Goal: Information Seeking & Learning: Learn about a topic

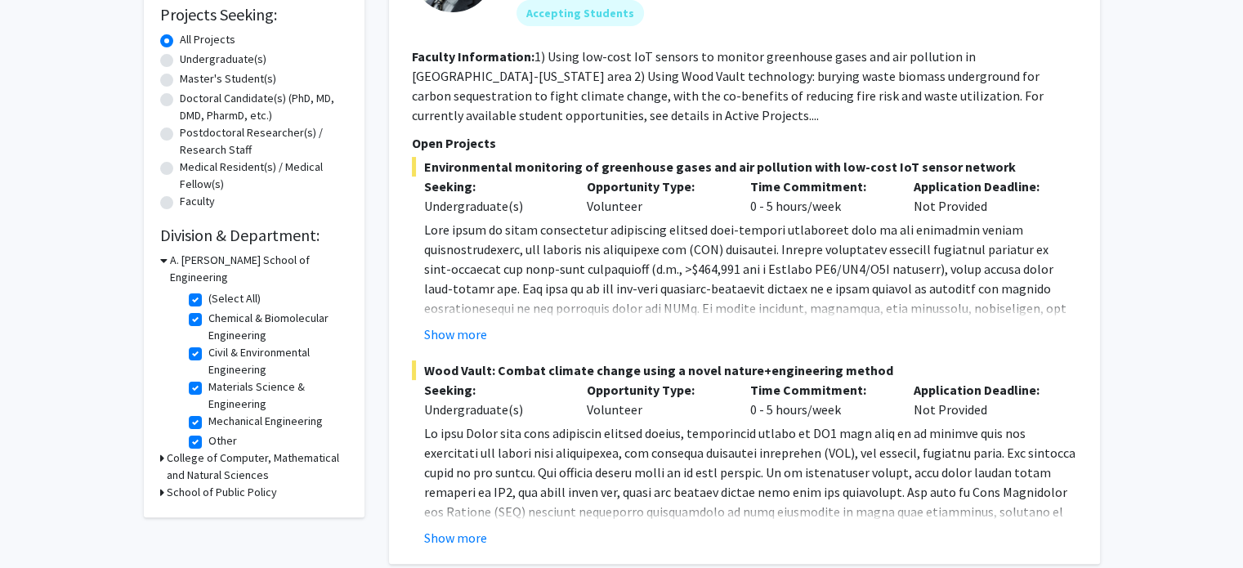
scroll to position [279, 0]
click at [208, 288] on label "(Select All)" at bounding box center [234, 296] width 52 height 17
click at [208, 288] on input "(Select All)" at bounding box center [213, 293] width 11 height 11
checkbox input "false"
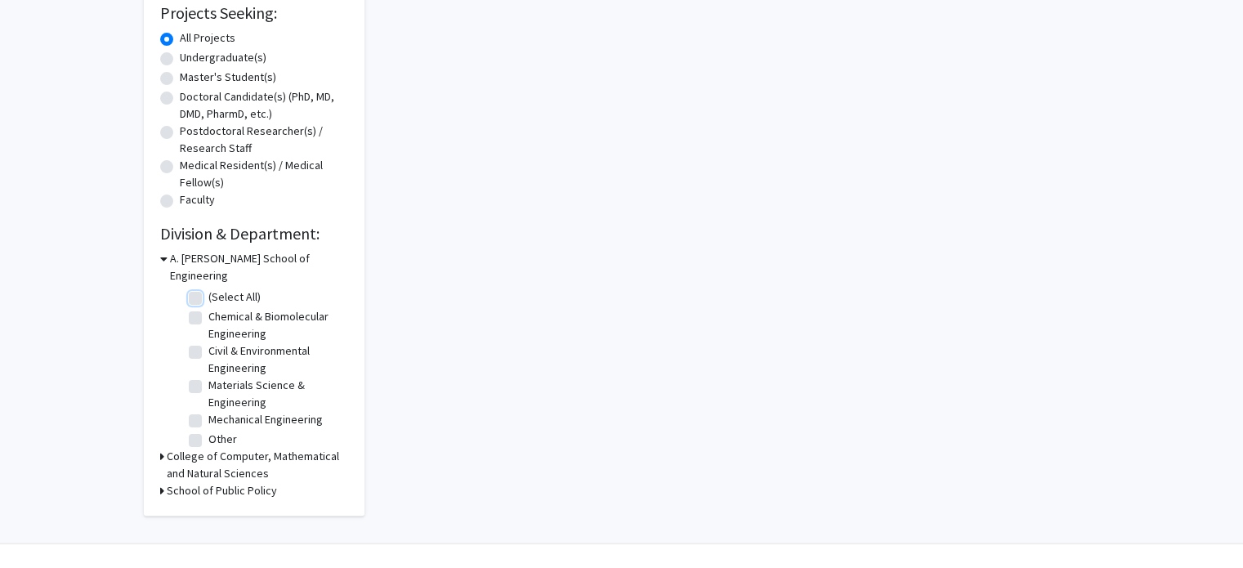
checkbox input "false"
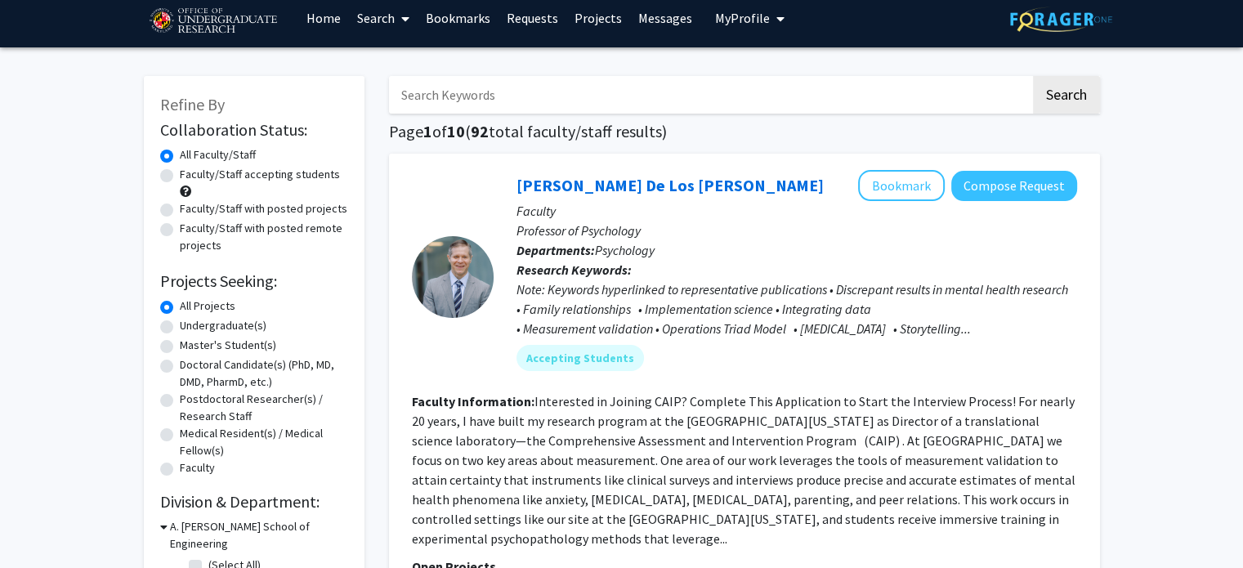
scroll to position [16, 0]
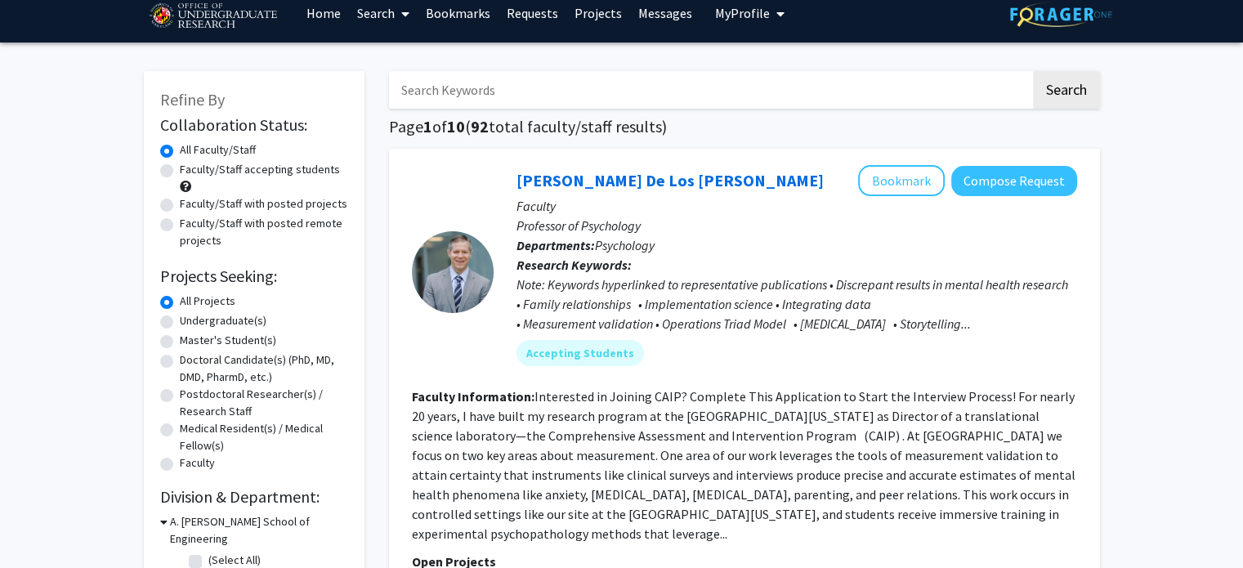
click at [231, 164] on label "Faculty/Staff accepting students" at bounding box center [260, 169] width 160 height 17
click at [190, 164] on input "Faculty/Staff accepting students" at bounding box center [185, 166] width 11 height 11
radio input "true"
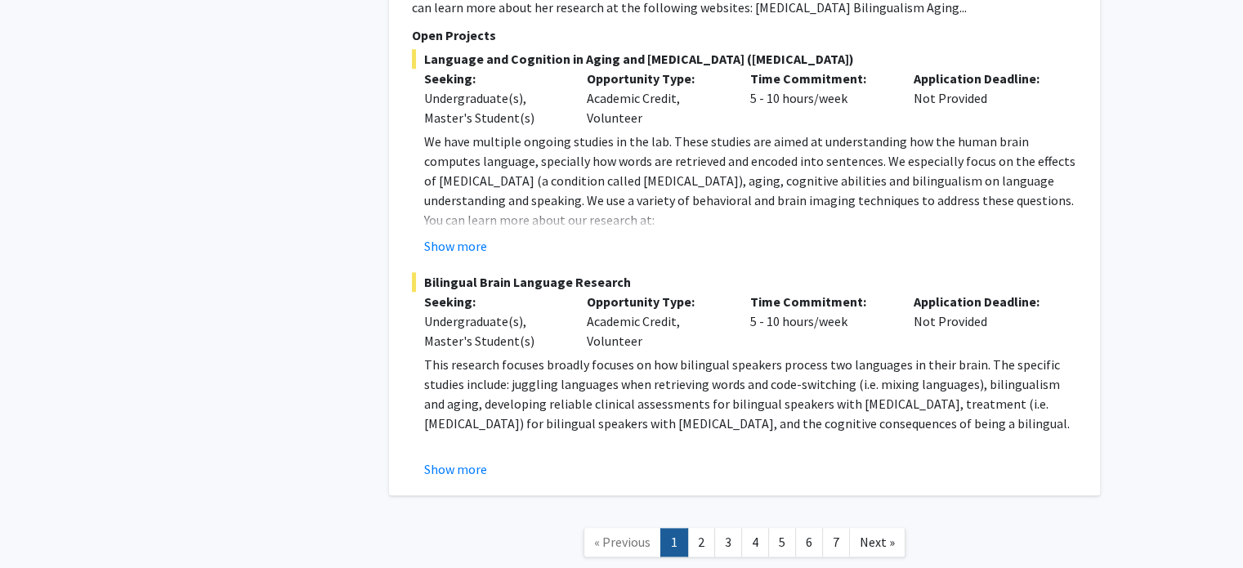
scroll to position [7988, 0]
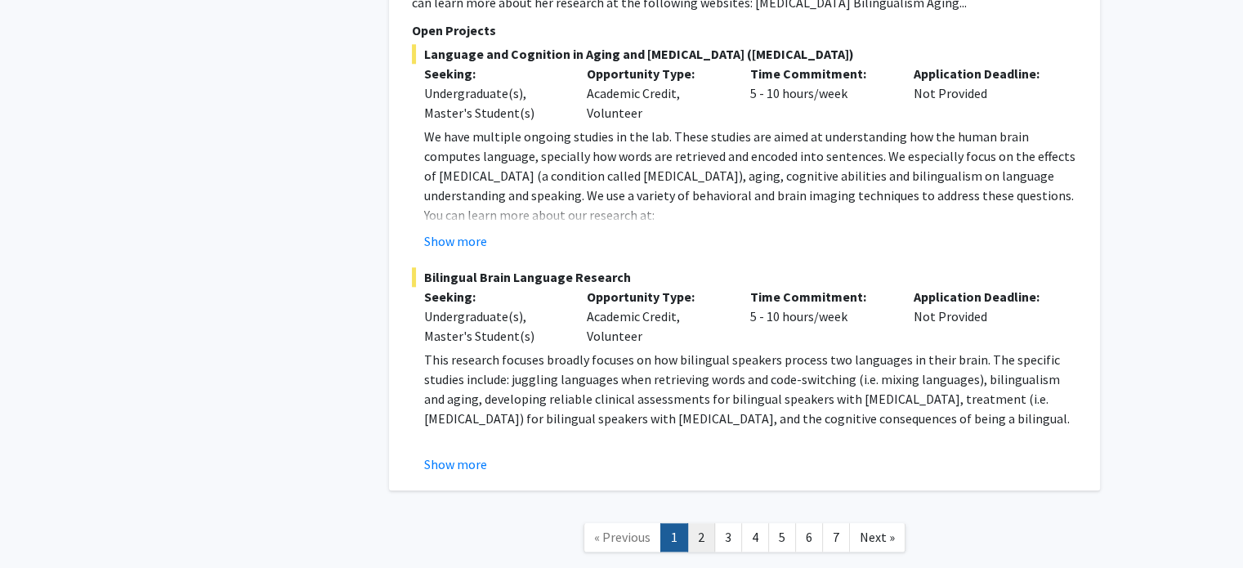
click at [703, 523] on link "2" at bounding box center [701, 537] width 28 height 29
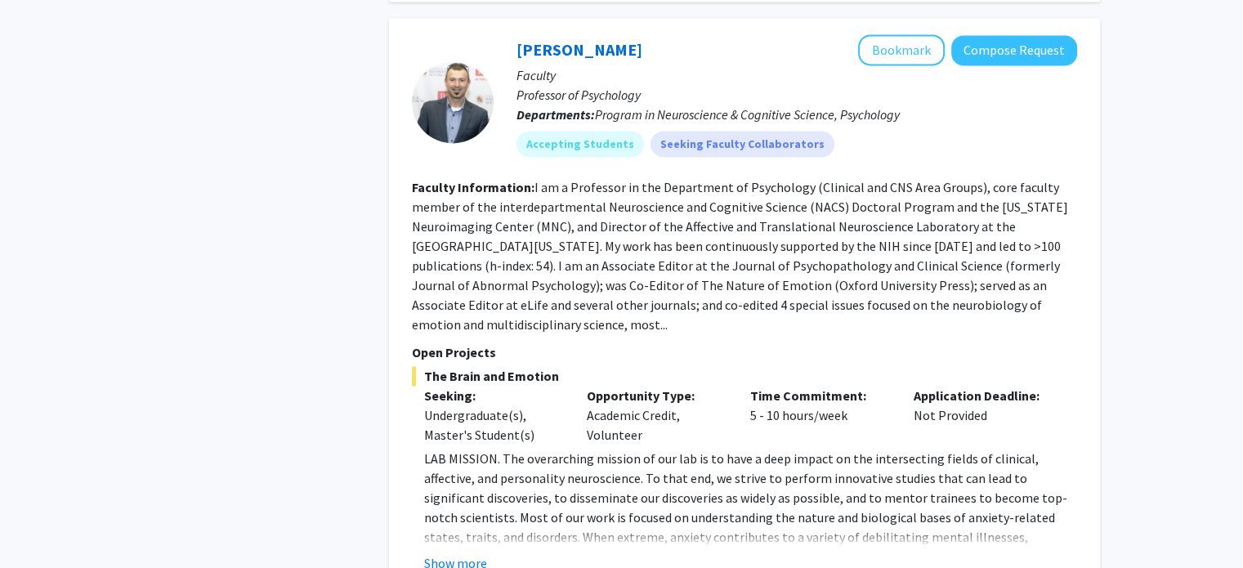
scroll to position [2515, 0]
click at [457, 554] on button "Show more" at bounding box center [455, 564] width 63 height 20
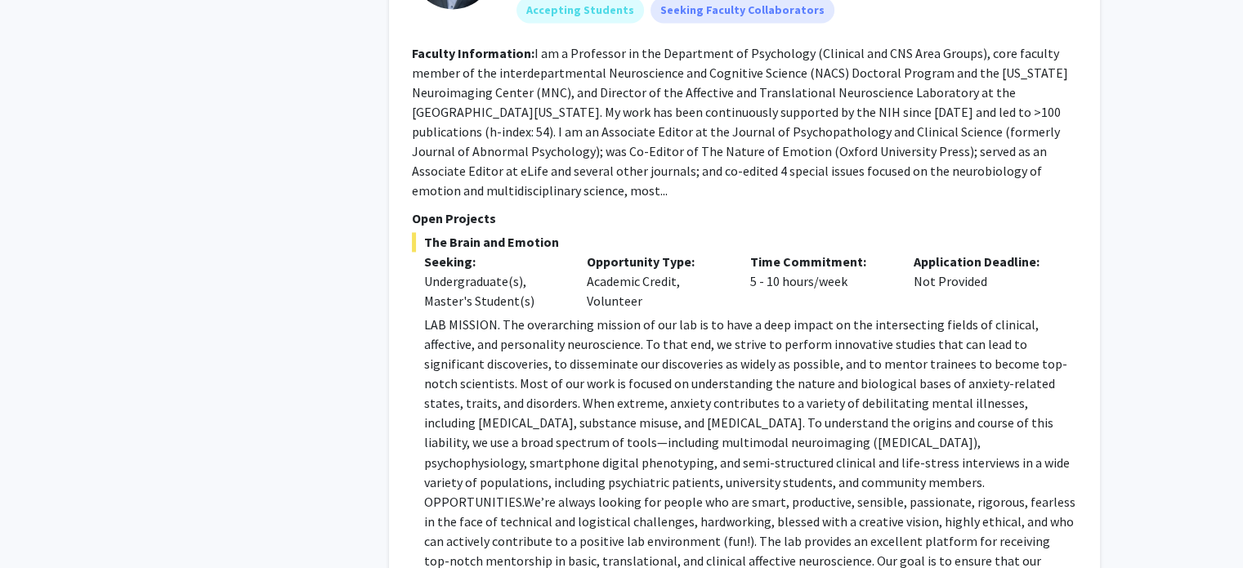
scroll to position [2707, 0]
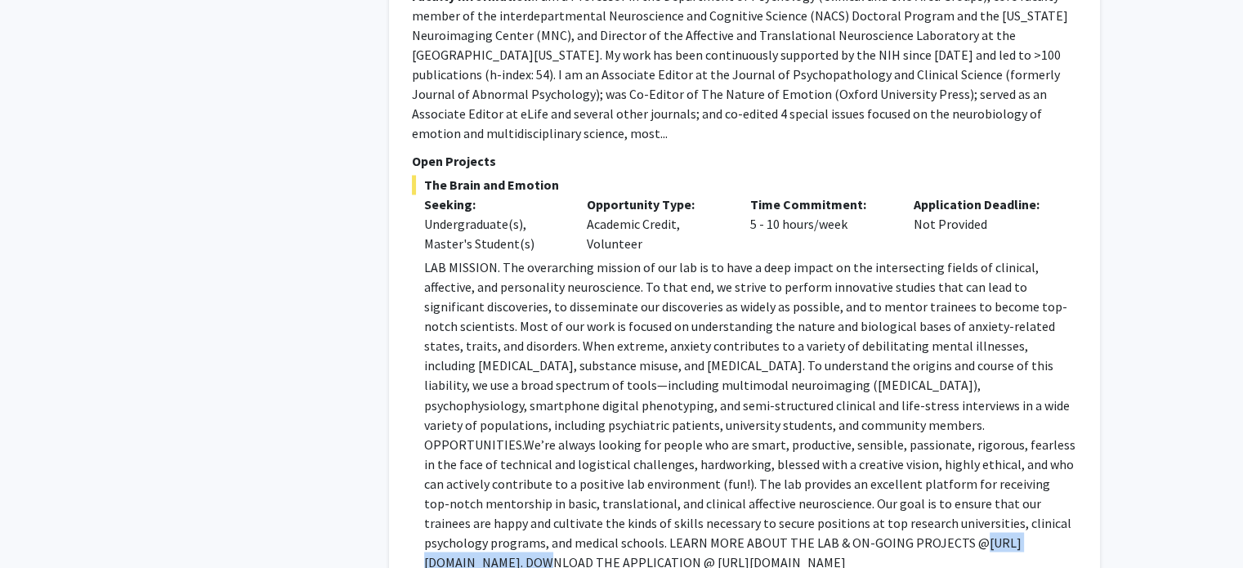
drag, startPoint x: 571, startPoint y: 480, endPoint x: 441, endPoint y: 477, distance: 129.9
click at [441, 477] on p "LAB MISSION. The overarching mission of our lab is to have a deep impact on the…" at bounding box center [750, 414] width 653 height 314
copy p "ttps://[DOMAIN_NAME]"
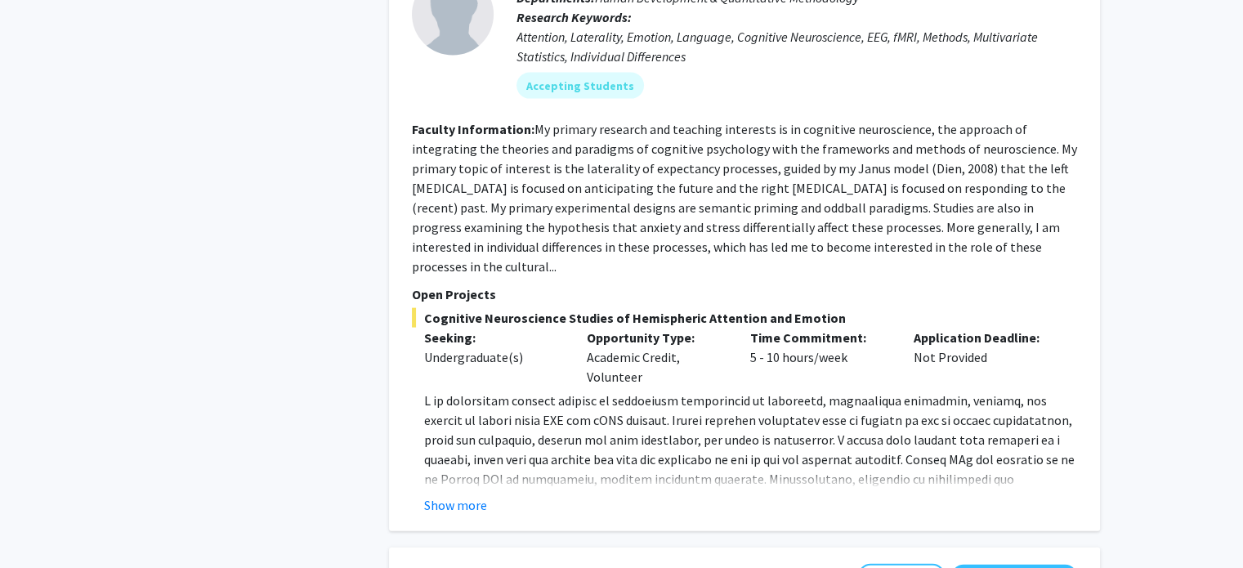
scroll to position [3500, 0]
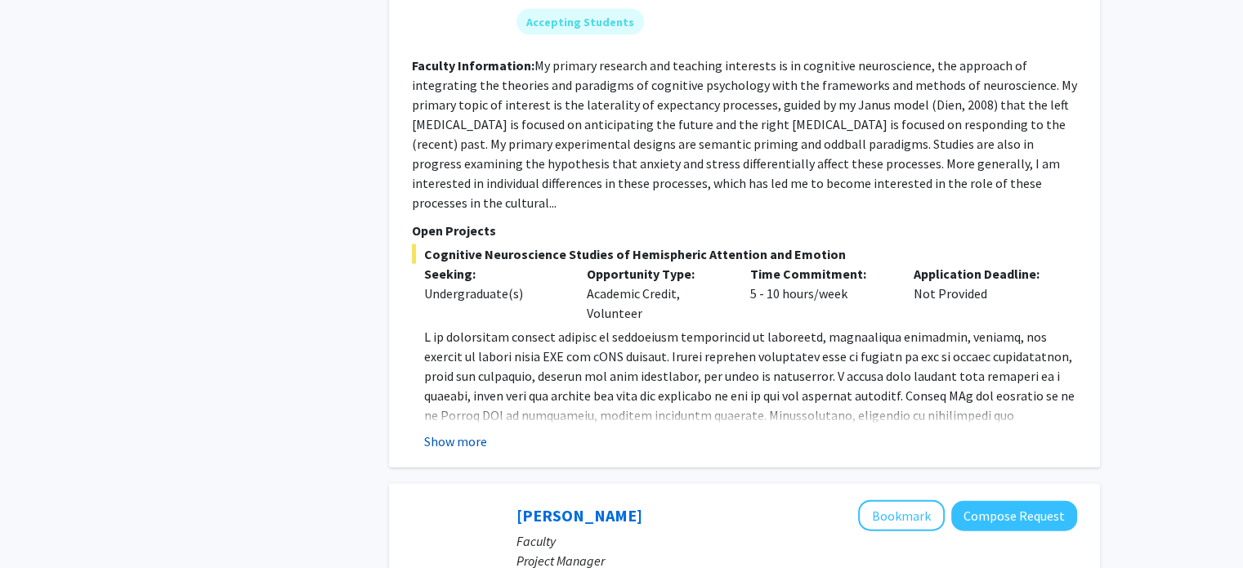
click at [480, 431] on button "Show more" at bounding box center [455, 441] width 63 height 20
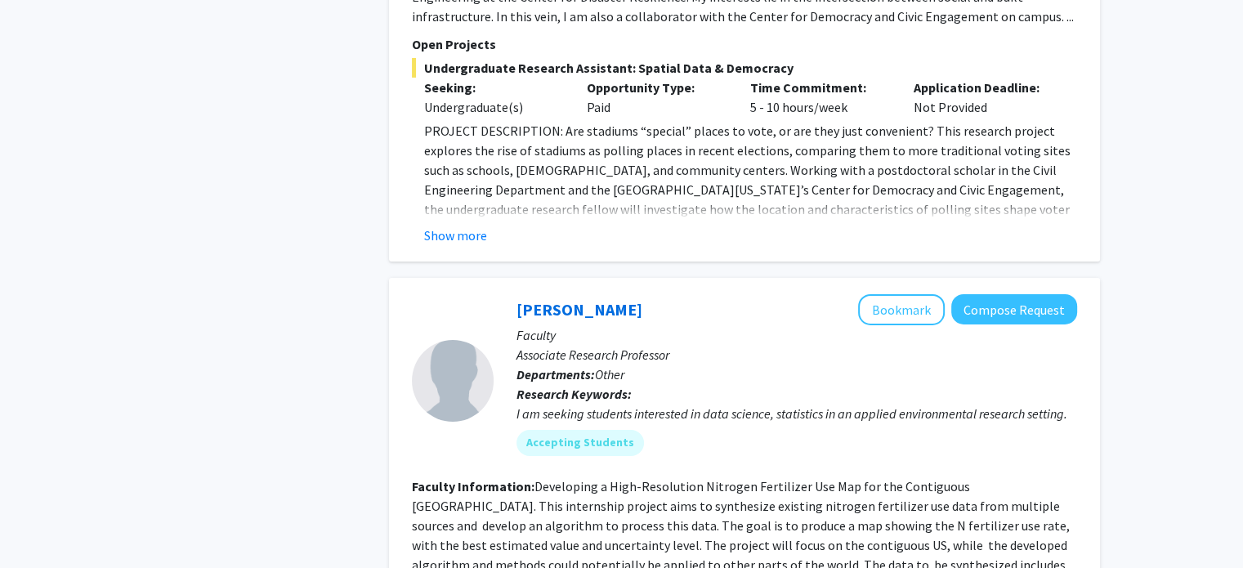
scroll to position [6075, 0]
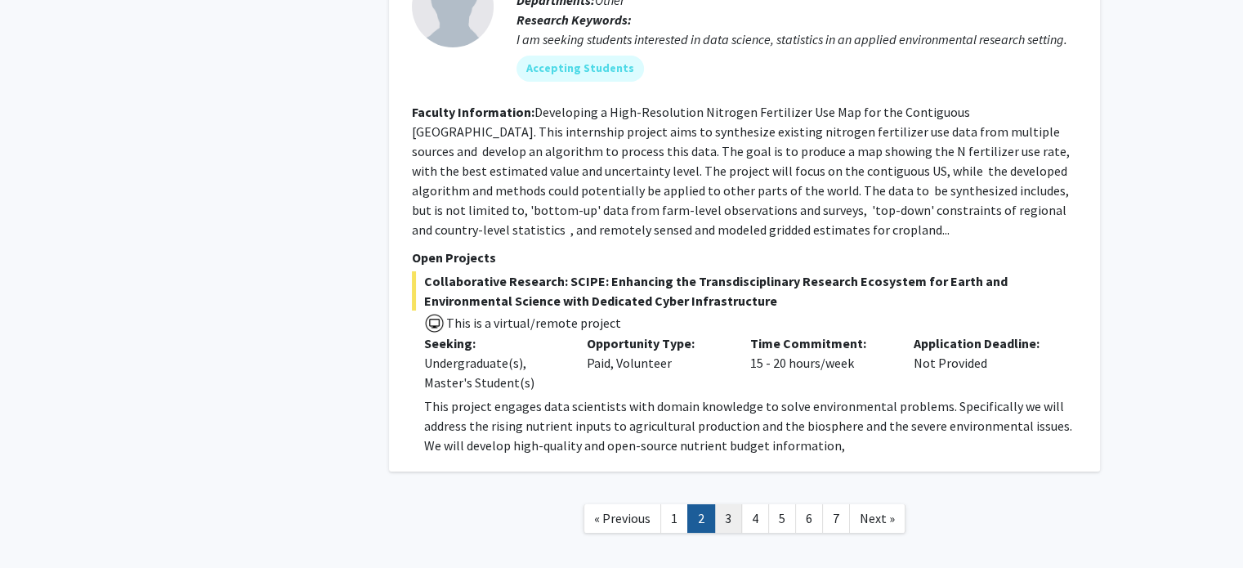
click at [729, 504] on link "3" at bounding box center [728, 518] width 28 height 29
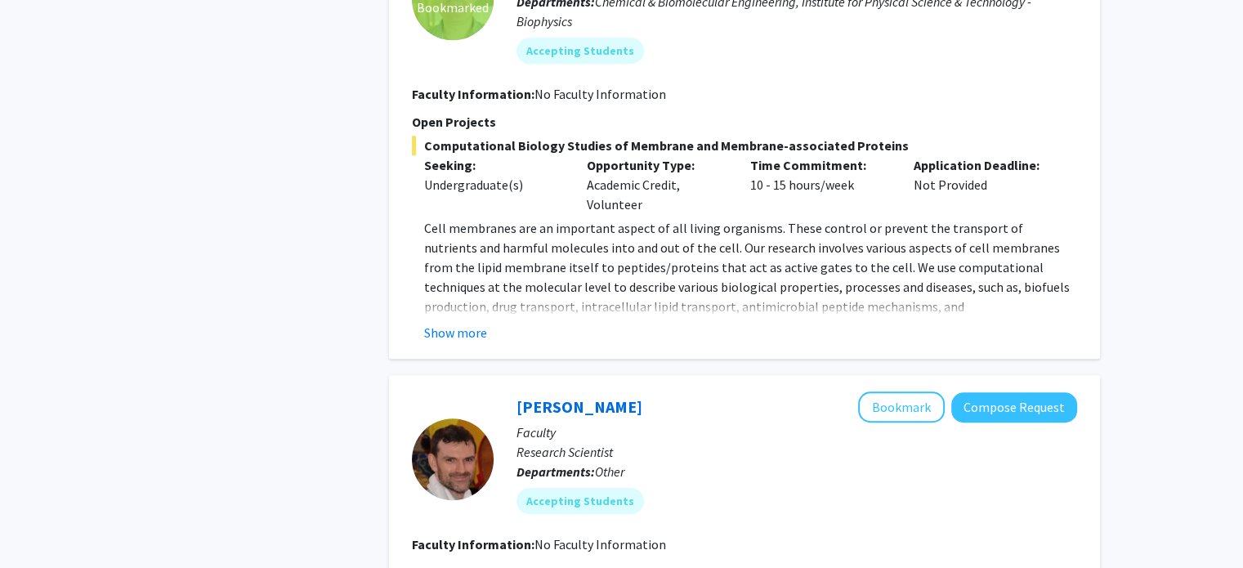
scroll to position [1175, 0]
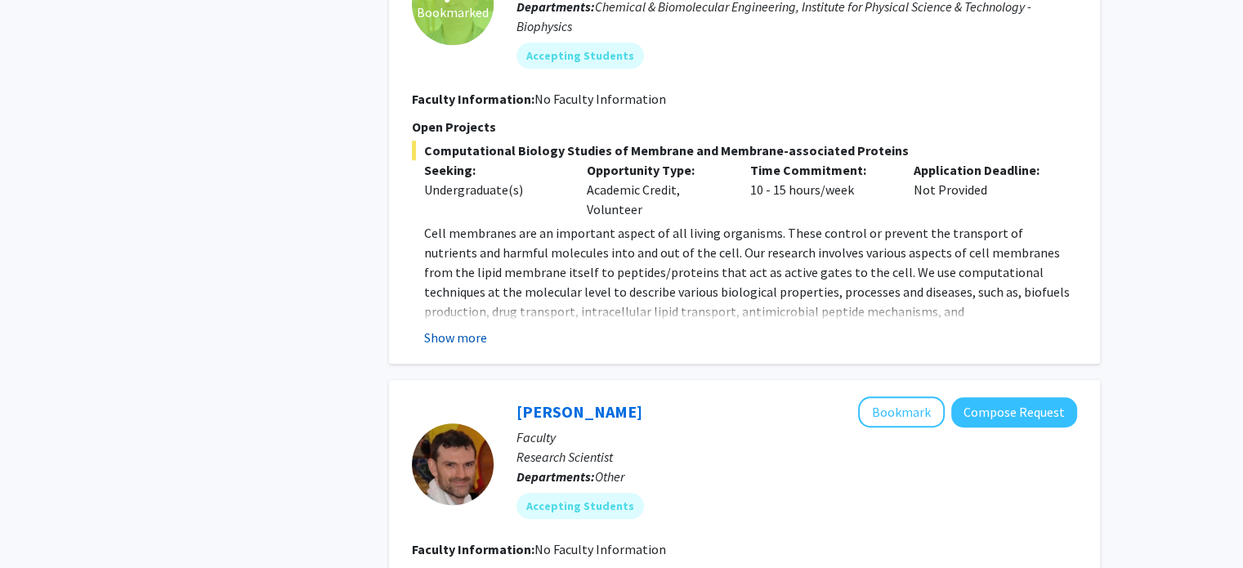
click at [474, 344] on button "Show more" at bounding box center [455, 338] width 63 height 20
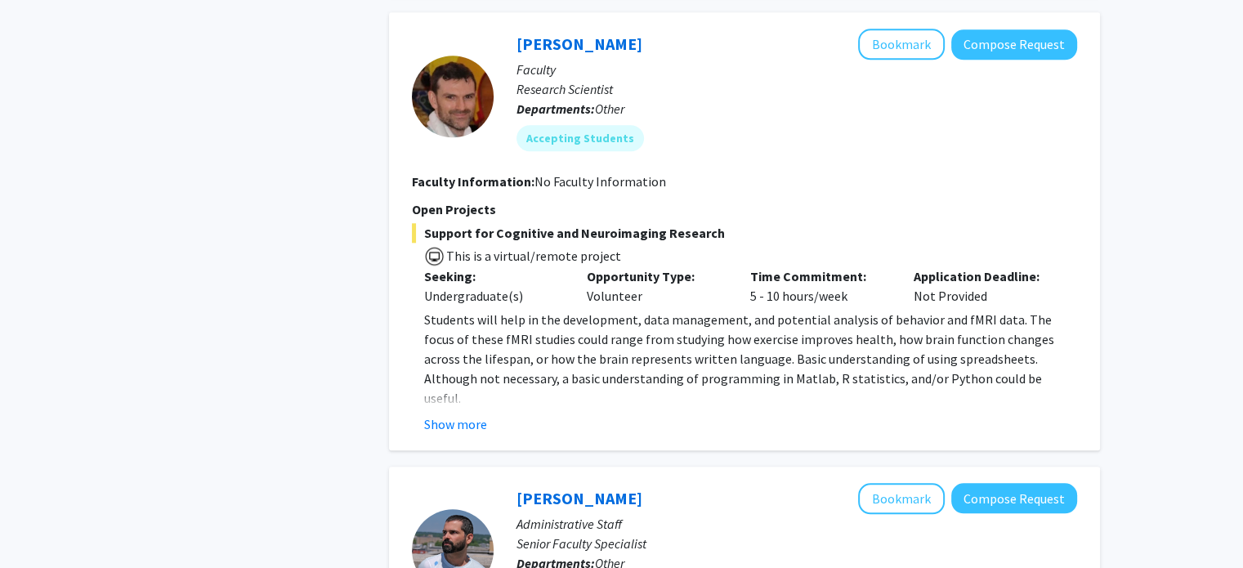
scroll to position [1643, 0]
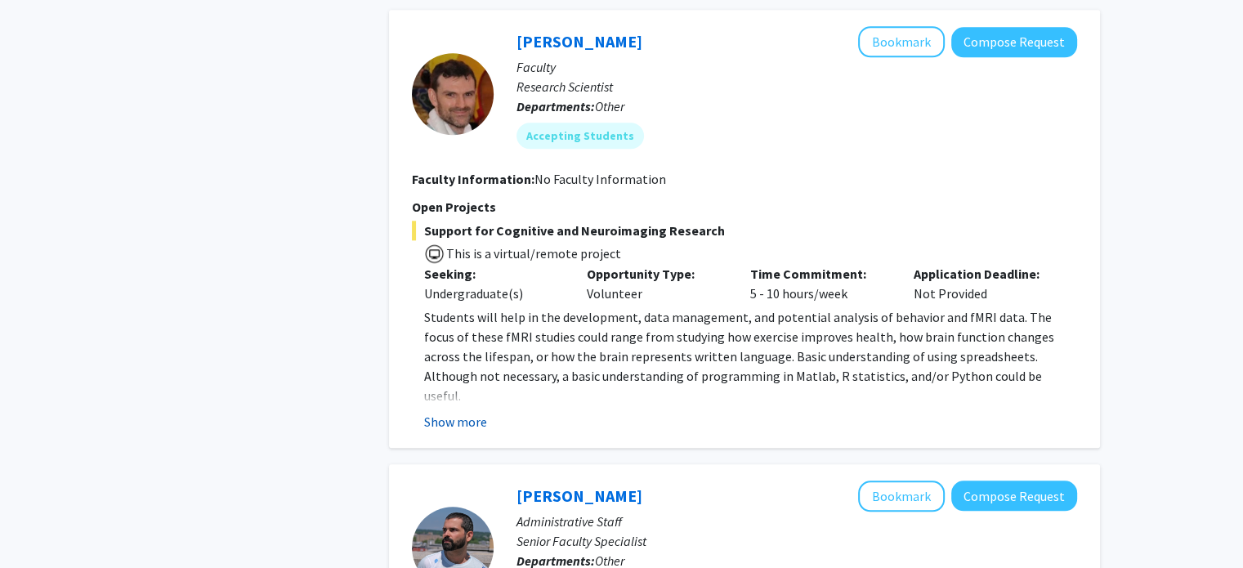
click at [452, 412] on button "Show more" at bounding box center [455, 422] width 63 height 20
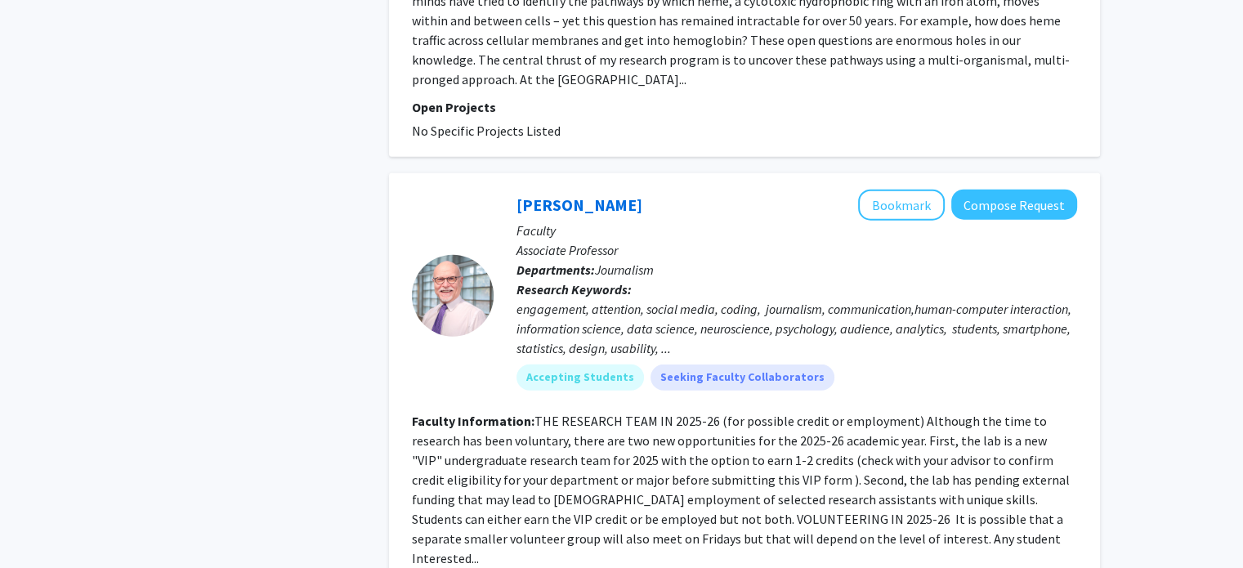
scroll to position [4214, 0]
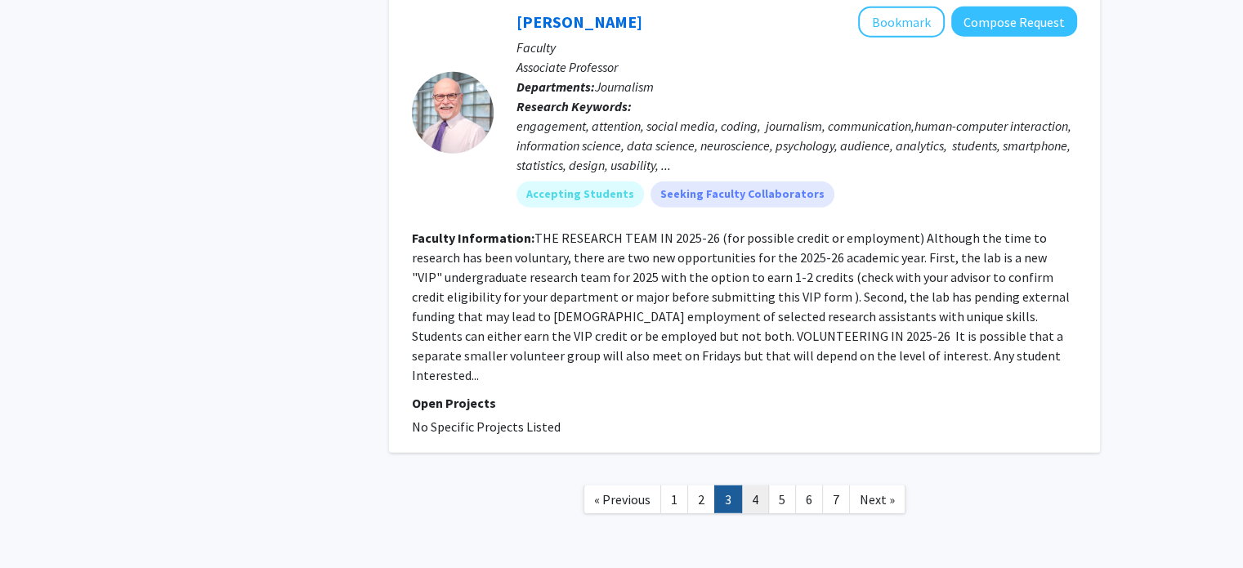
click at [751, 485] on link "4" at bounding box center [755, 499] width 28 height 29
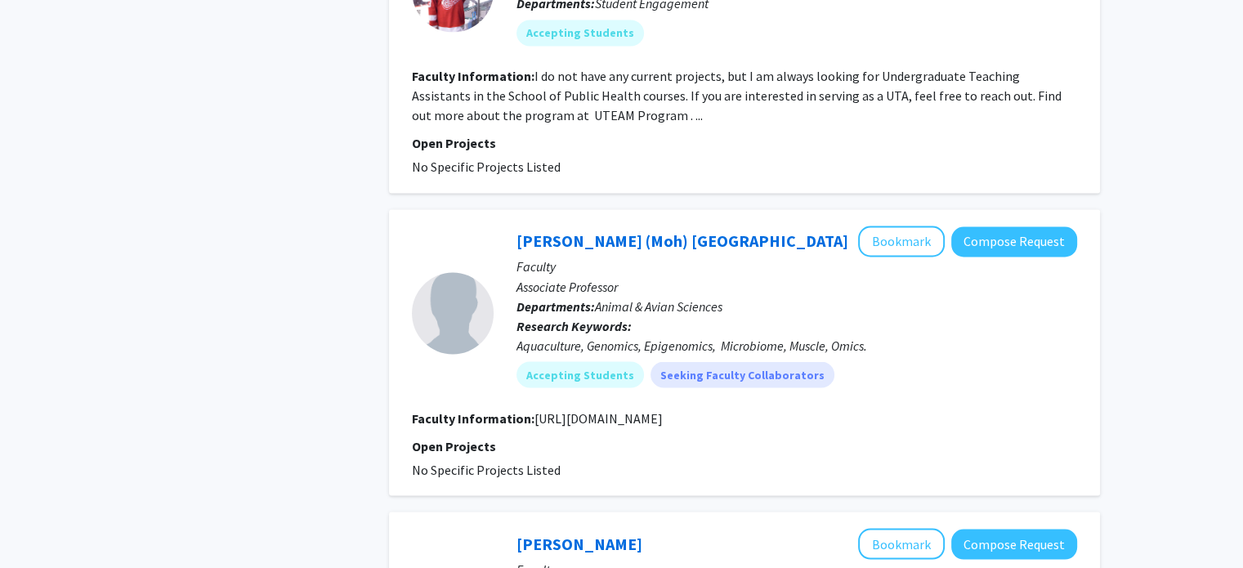
scroll to position [3255, 0]
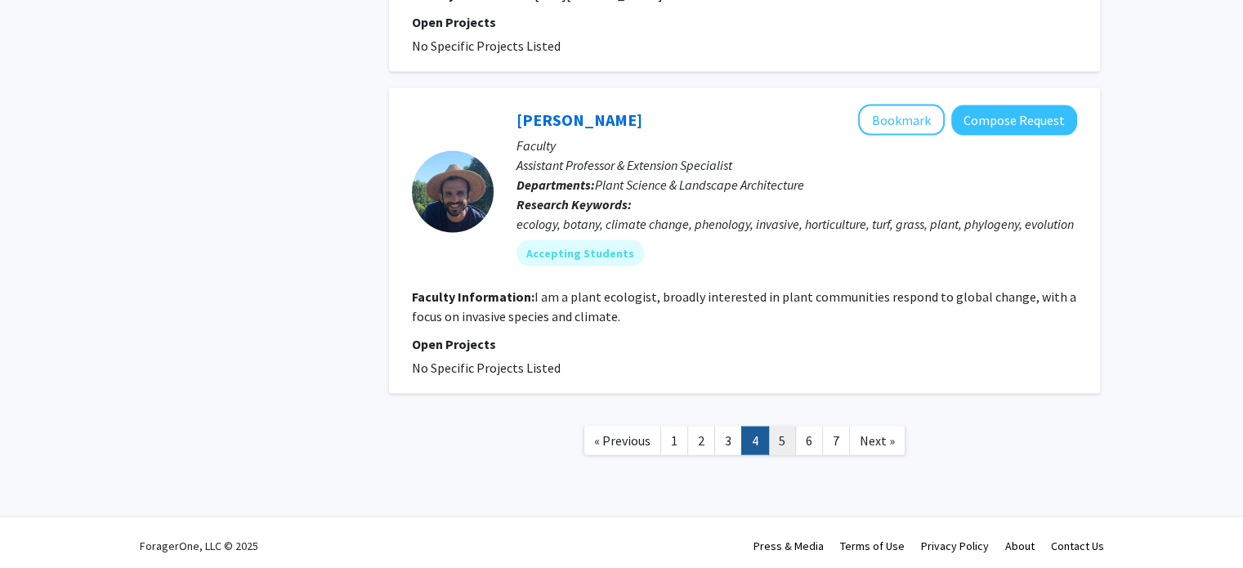
click at [778, 432] on link "5" at bounding box center [782, 440] width 28 height 29
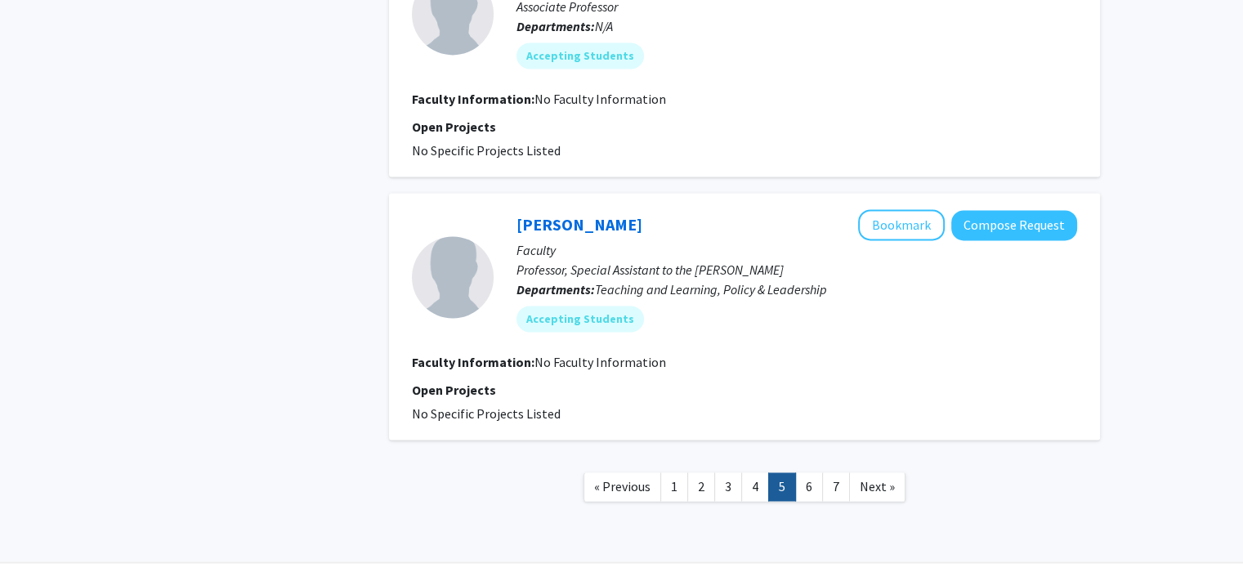
scroll to position [2425, 0]
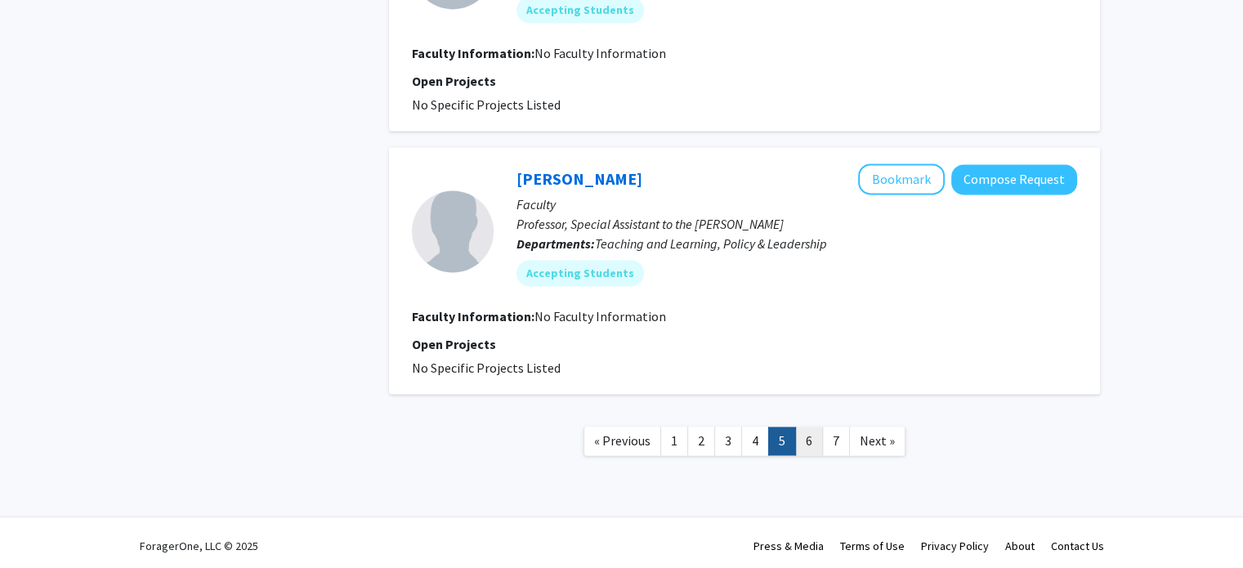
click at [806, 440] on link "6" at bounding box center [809, 440] width 28 height 29
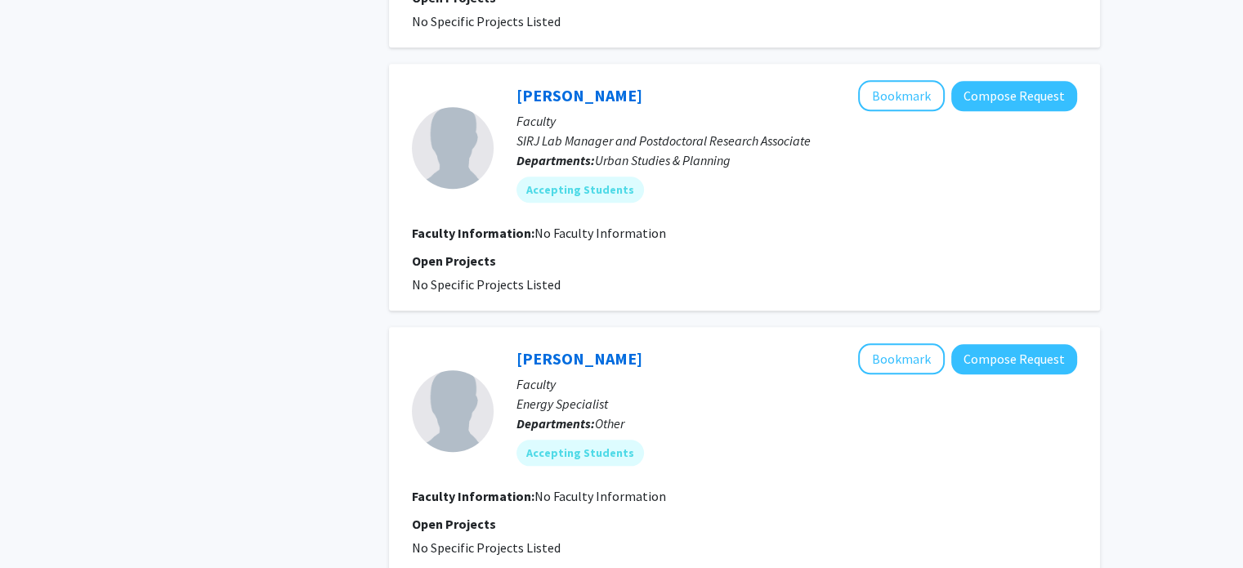
scroll to position [2386, 0]
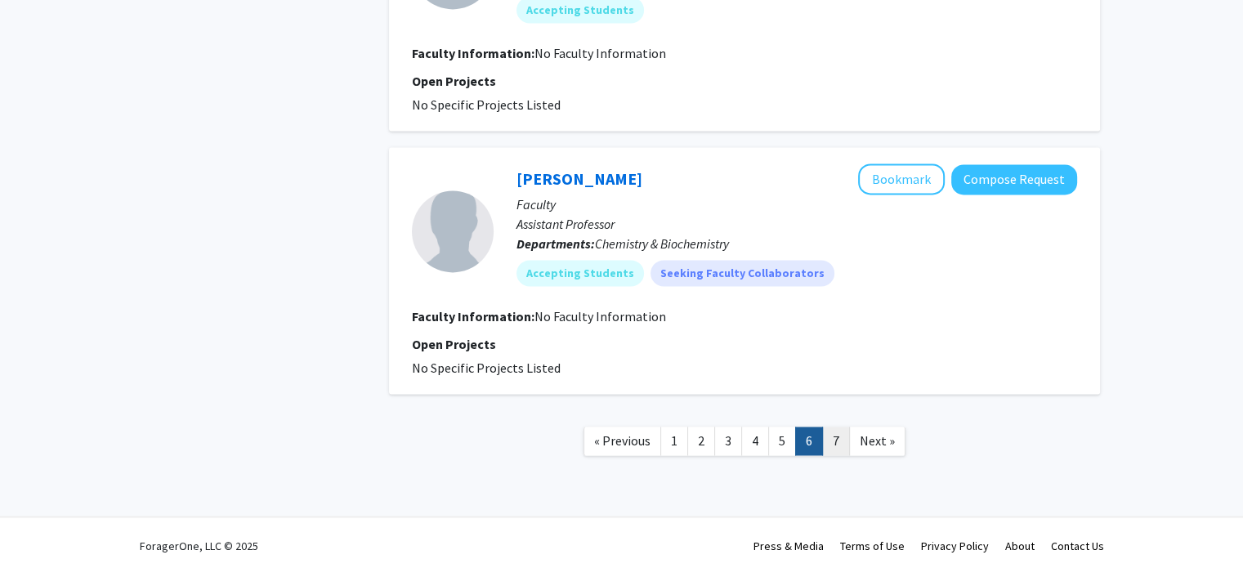
click at [830, 434] on link "7" at bounding box center [836, 440] width 28 height 29
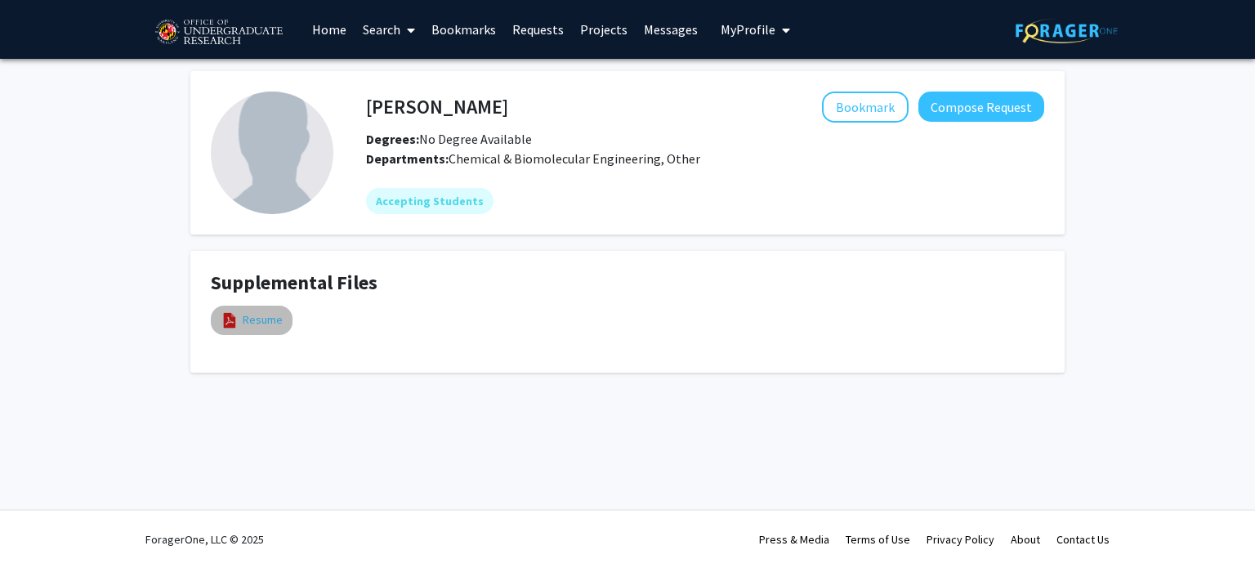
click at [260, 328] on link "Resume" at bounding box center [263, 319] width 40 height 17
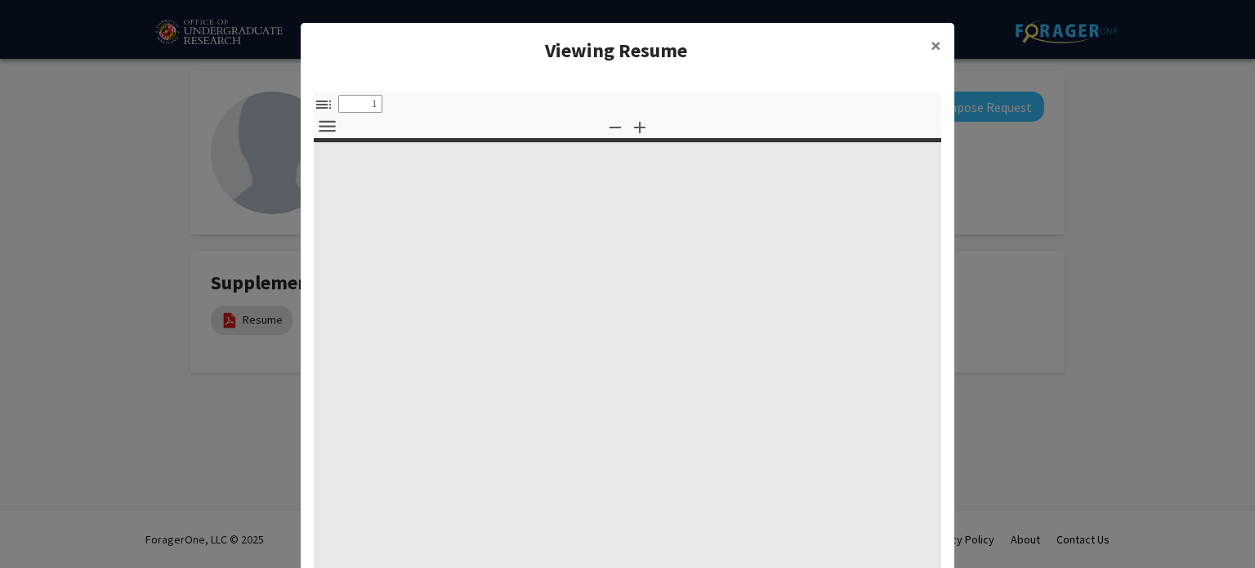
select select "custom"
type input "0"
select select "custom"
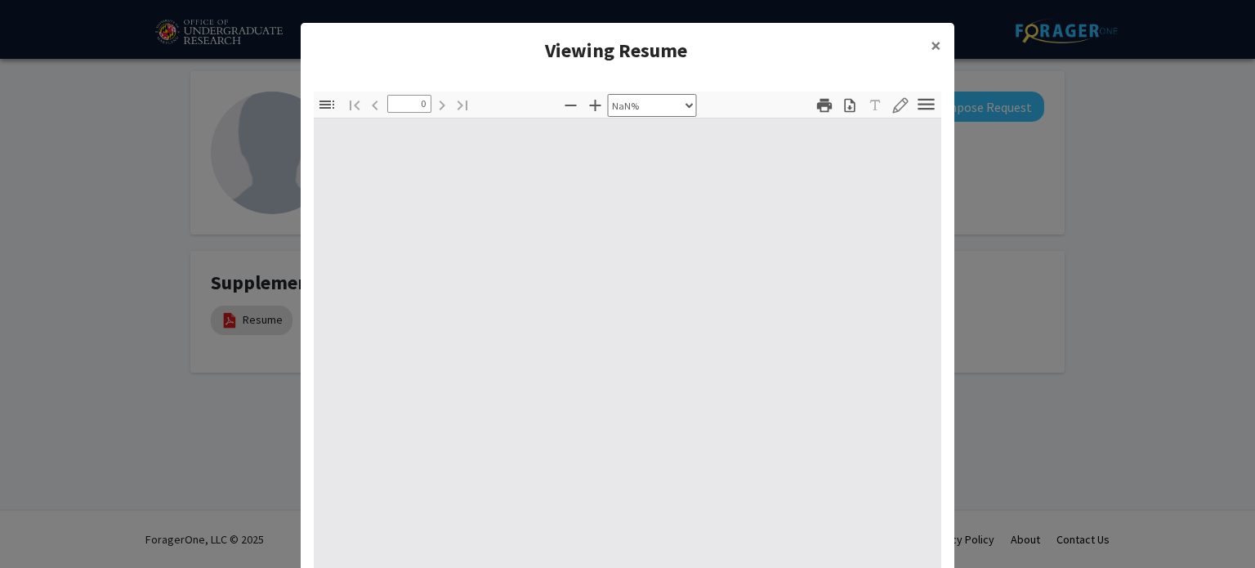
type input "1"
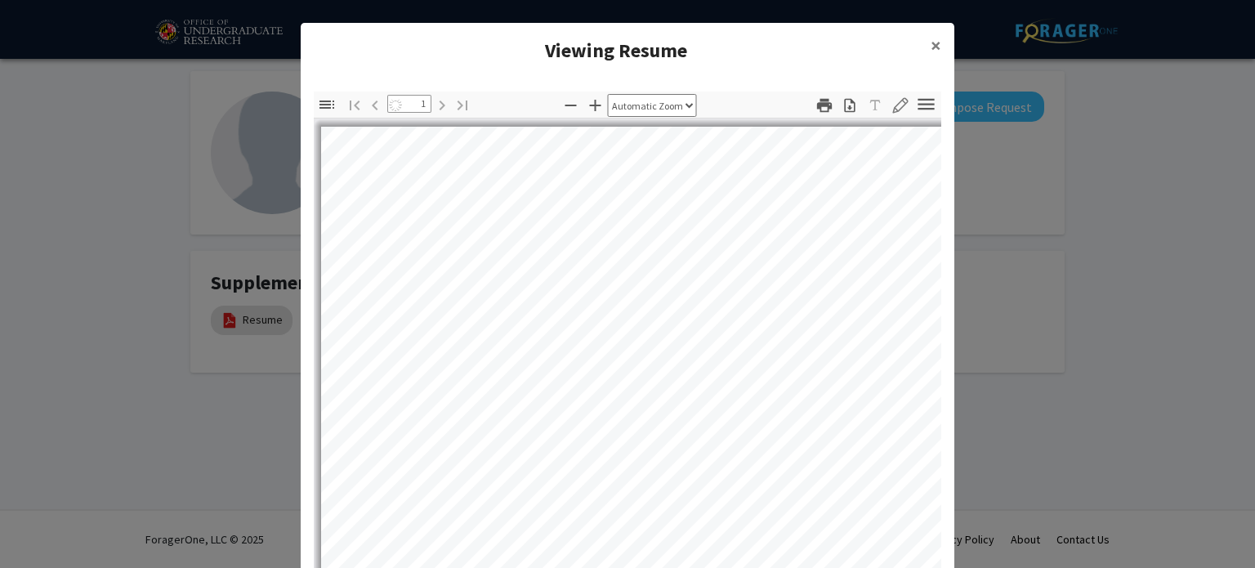
select select "auto"
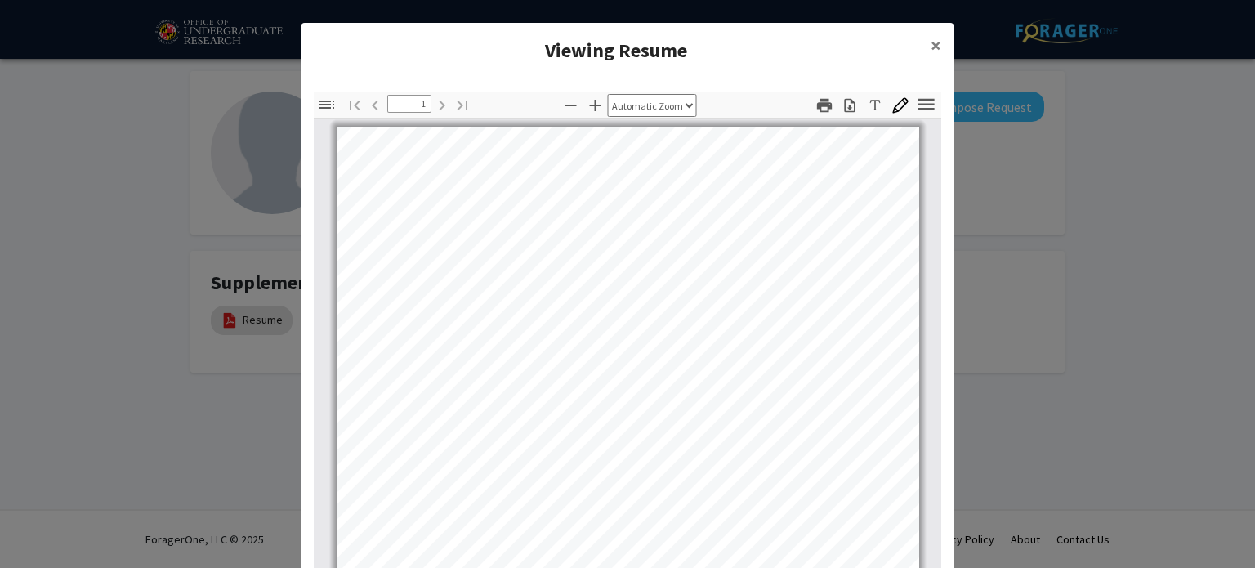
click at [287, 220] on modal-container "Viewing Resume × Thumbnails Document Outline Attachments Layers Current Outline…" at bounding box center [627, 284] width 1255 height 568
